Goal: Task Accomplishment & Management: Complete application form

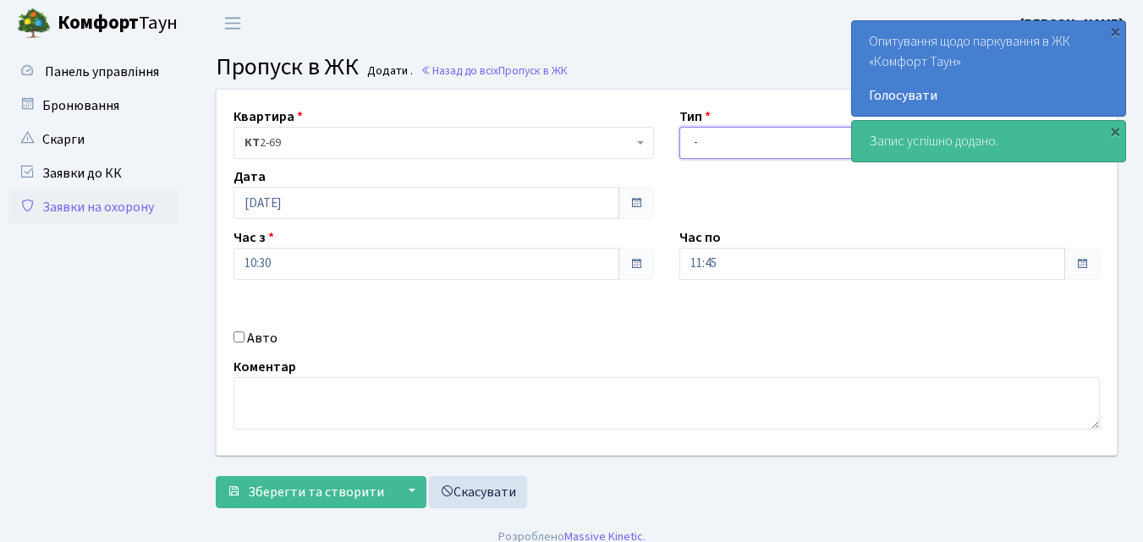
click at [708, 143] on select "- Доставка Таксі Гості Сервіс" at bounding box center [889, 143] width 420 height 32
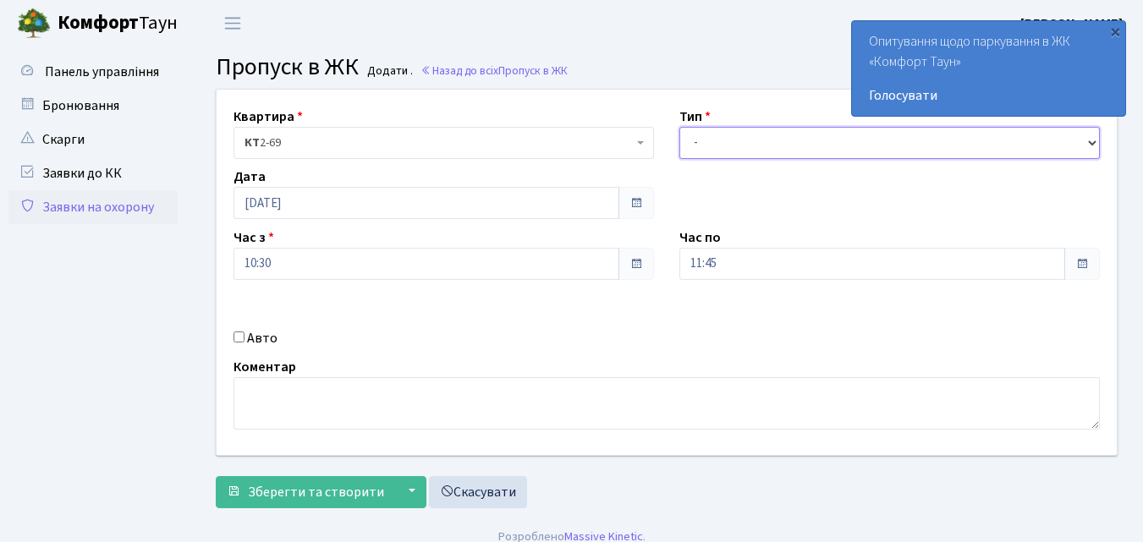
select select "1"
click at [679, 127] on select "- Доставка Таксі Гості Сервіс" at bounding box center [889, 143] width 420 height 32
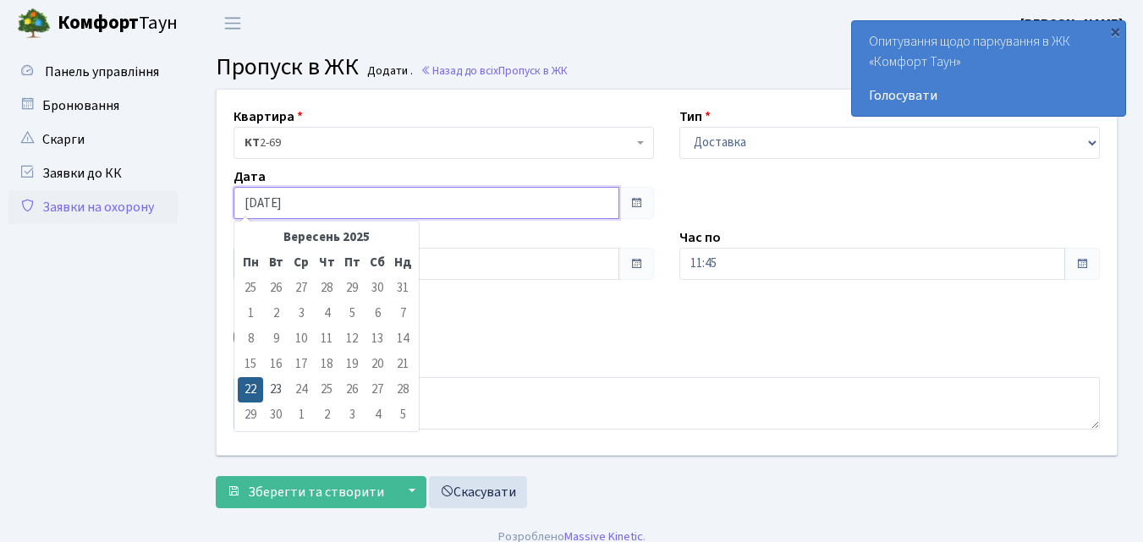
click at [410, 203] on input "[DATE]" at bounding box center [426, 203] width 386 height 32
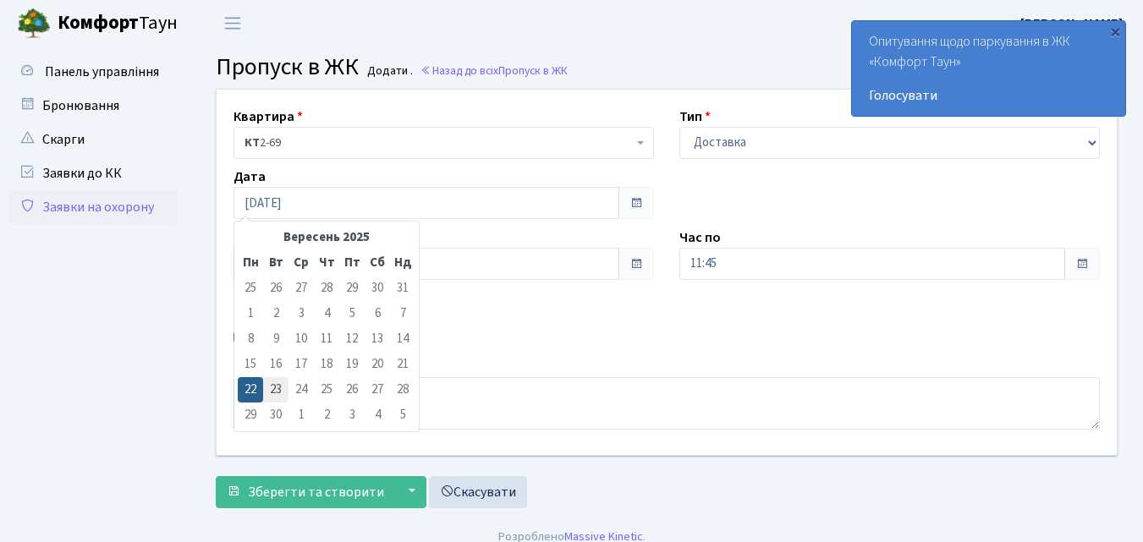
click at [279, 390] on td "23" at bounding box center [275, 389] width 25 height 25
type input "[DATE]"
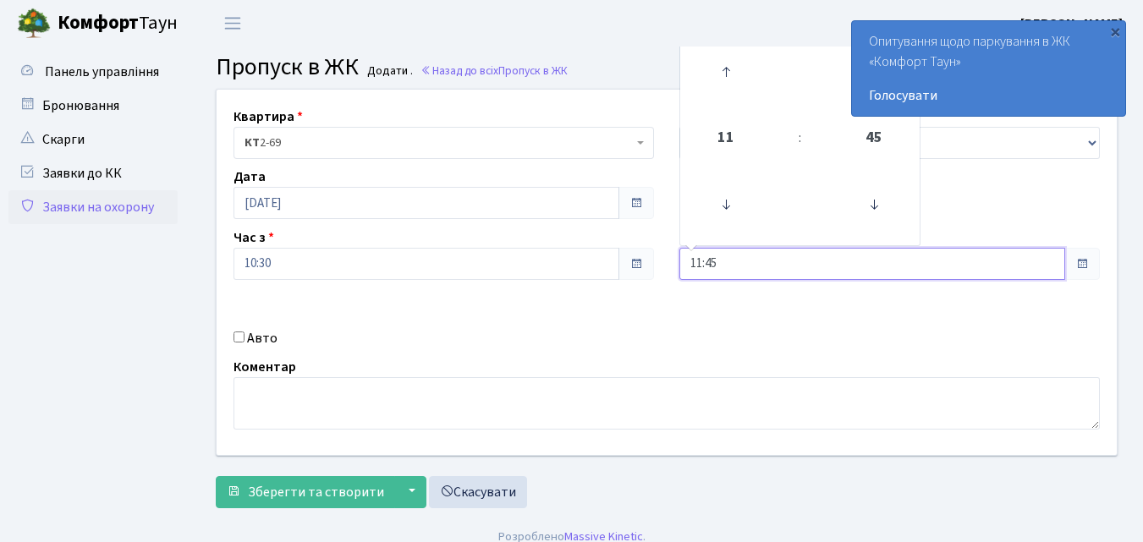
click at [777, 257] on input "11:45" at bounding box center [872, 264] width 386 height 32
click at [723, 67] on icon at bounding box center [726, 72] width 46 height 46
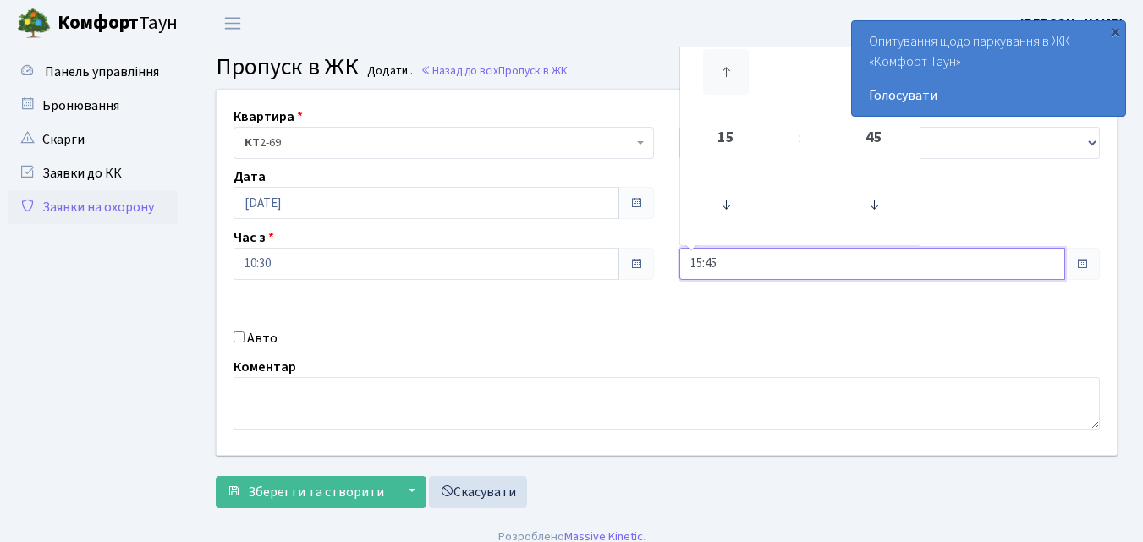
click at [723, 67] on icon at bounding box center [726, 72] width 46 height 46
type input "16:45"
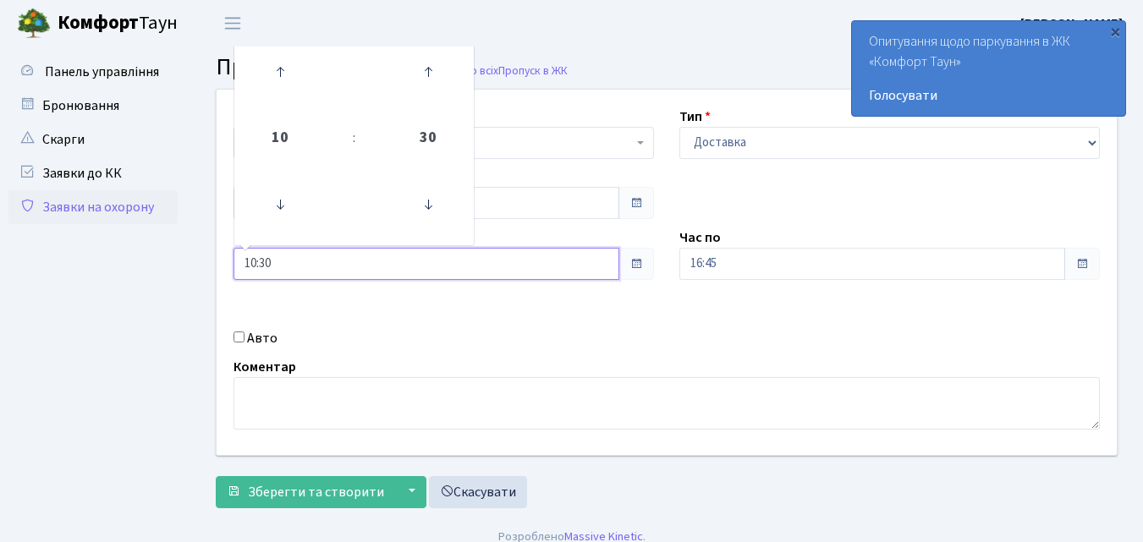
click at [292, 258] on input "10:30" at bounding box center [426, 264] width 386 height 32
click at [282, 206] on icon at bounding box center [280, 205] width 46 height 46
click at [282, 70] on icon at bounding box center [280, 72] width 46 height 46
click at [283, 202] on icon at bounding box center [280, 205] width 46 height 46
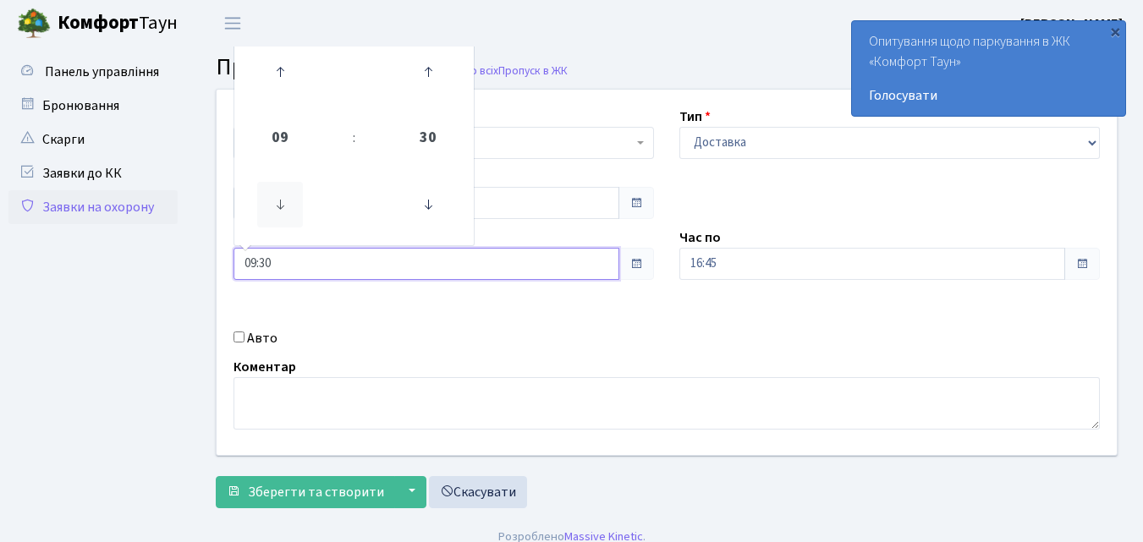
type input "08:30"
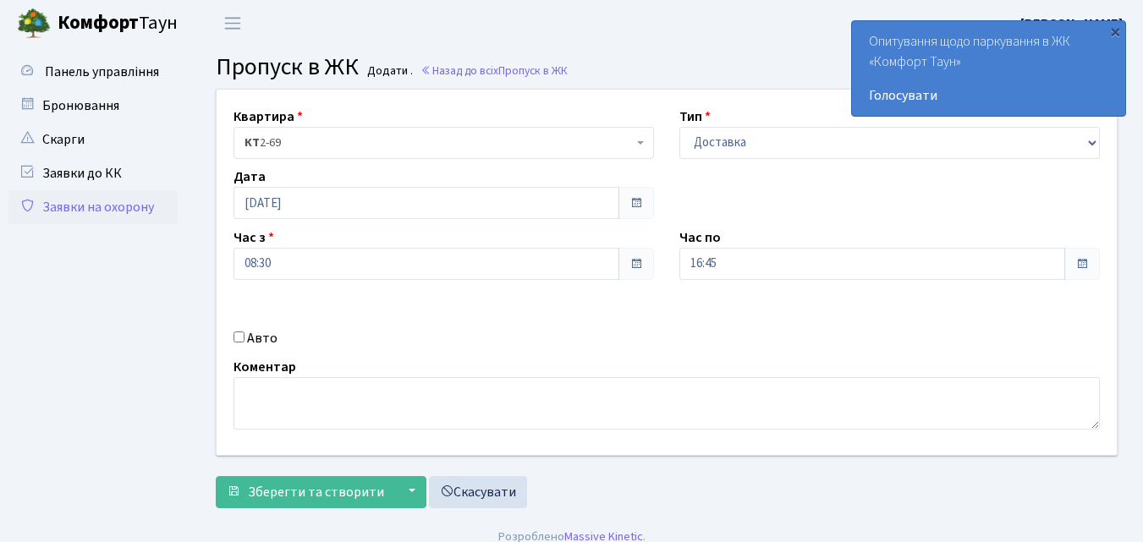
click at [238, 337] on input "Авто" at bounding box center [238, 337] width 11 height 11
checkbox input "true"
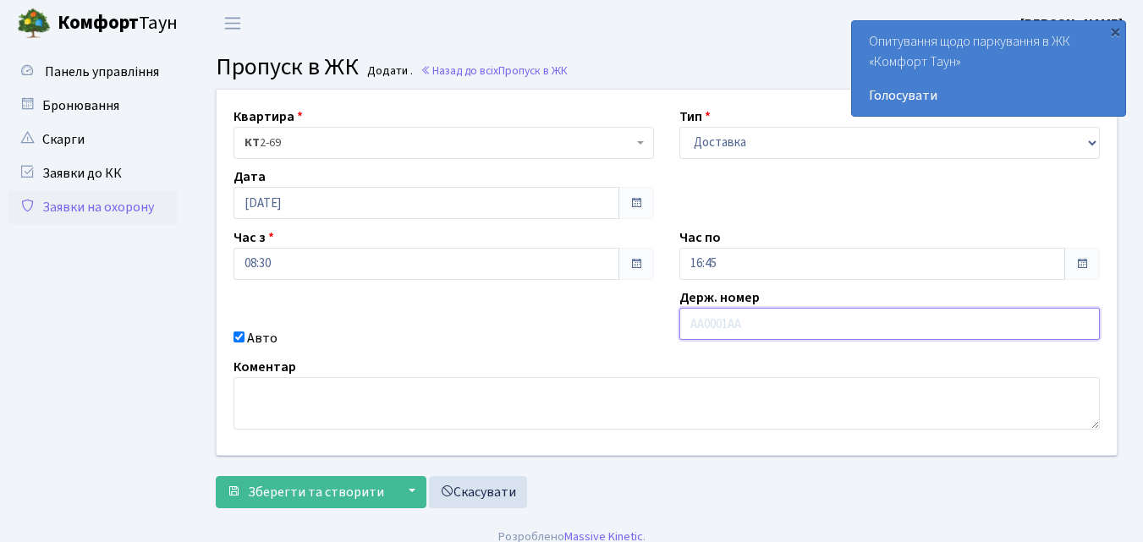
click at [693, 326] on input "text" at bounding box center [889, 324] width 420 height 32
click at [691, 328] on input "text" at bounding box center [889, 324] width 420 height 32
type input "КА9240МТ"
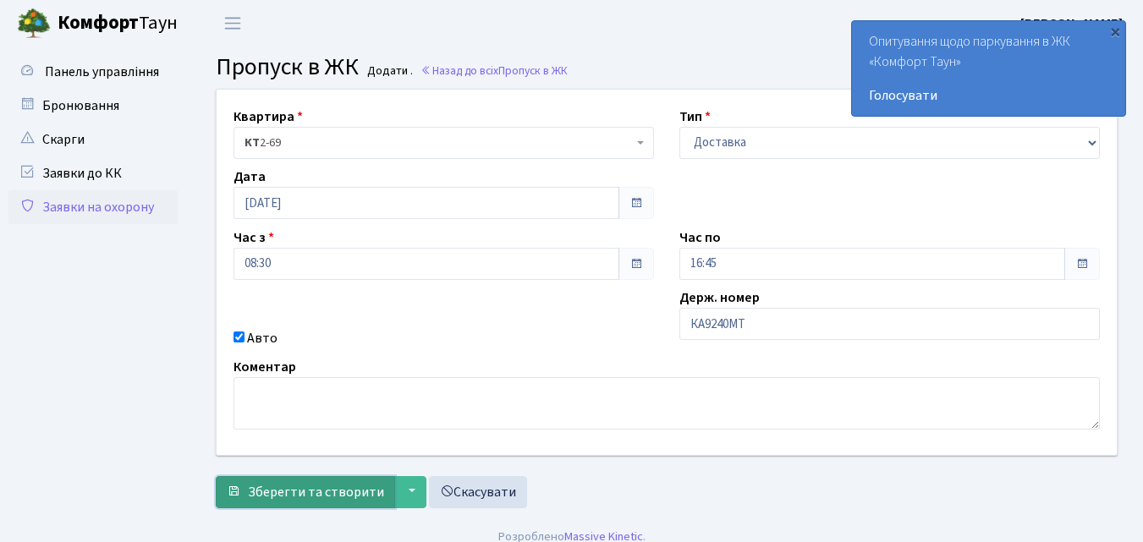
click at [322, 497] on span "Зберегти та створити" at bounding box center [316, 492] width 136 height 19
